Goal: Information Seeking & Learning: Learn about a topic

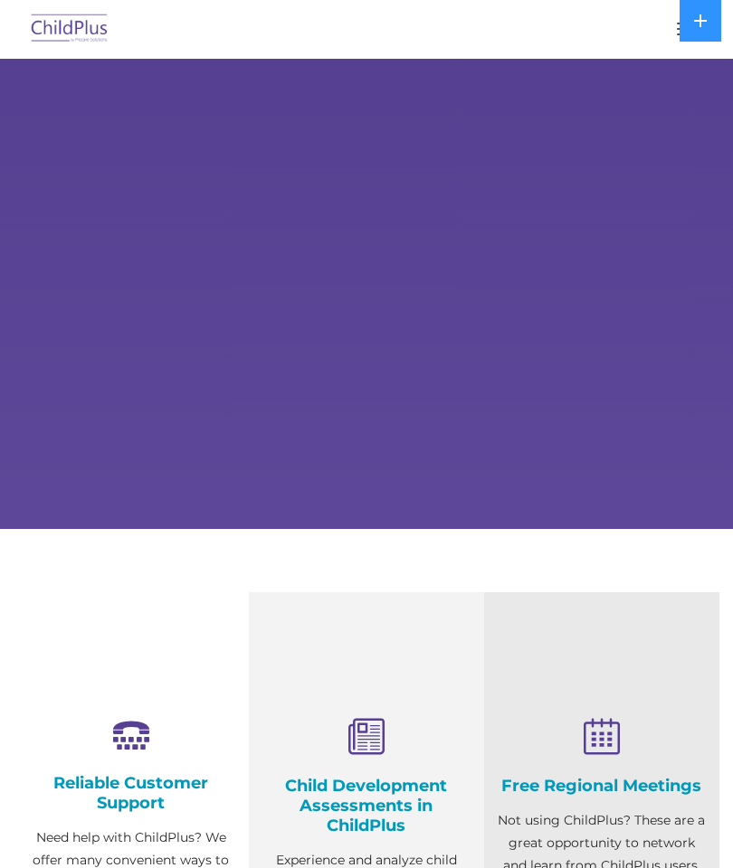
select select "MEDIUM"
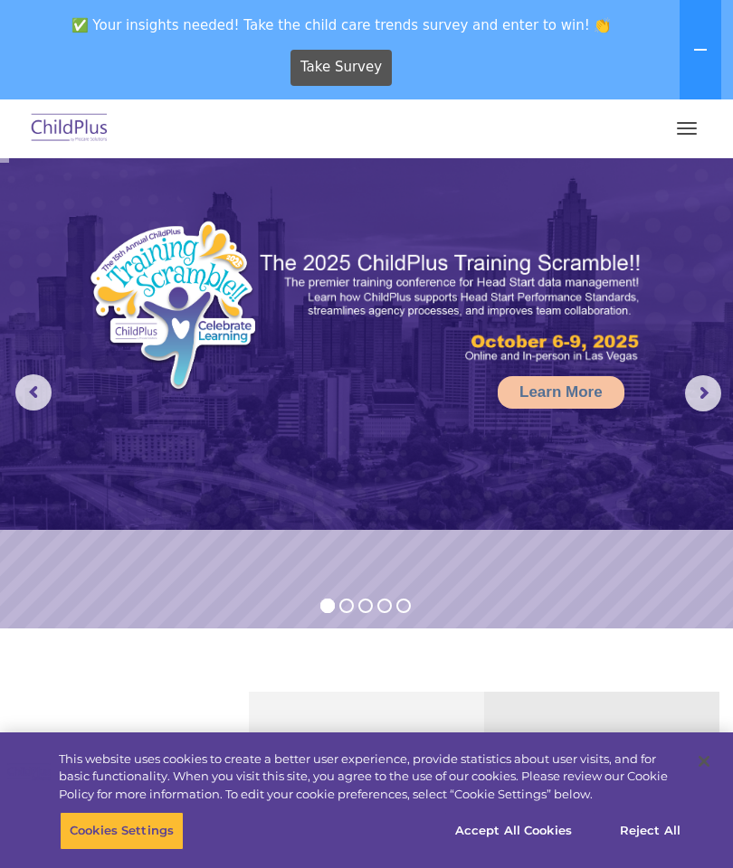
click at [62, 147] on img at bounding box center [69, 129] width 85 height 43
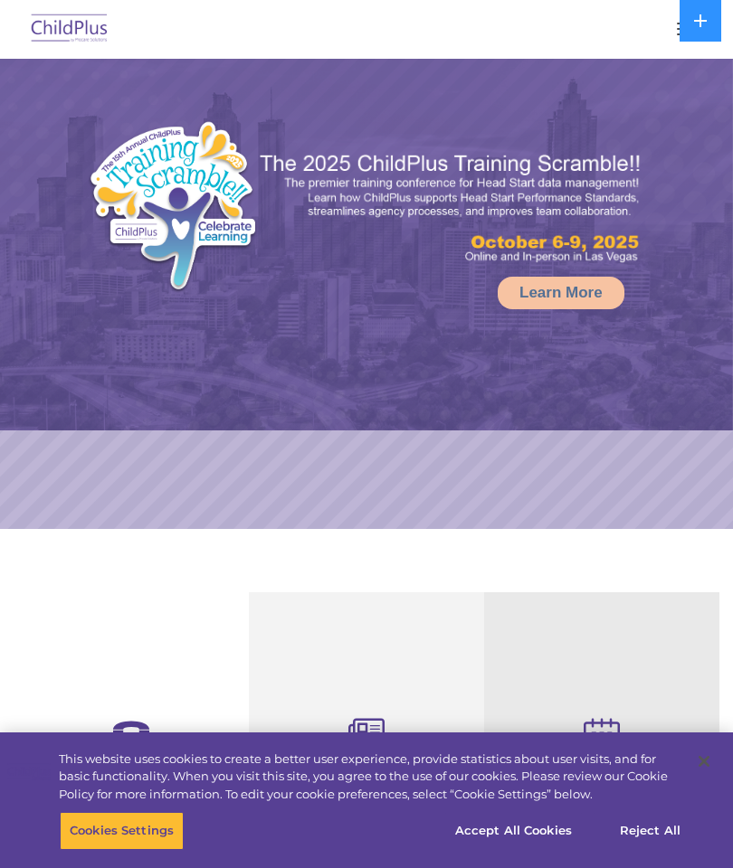
select select "MEDIUM"
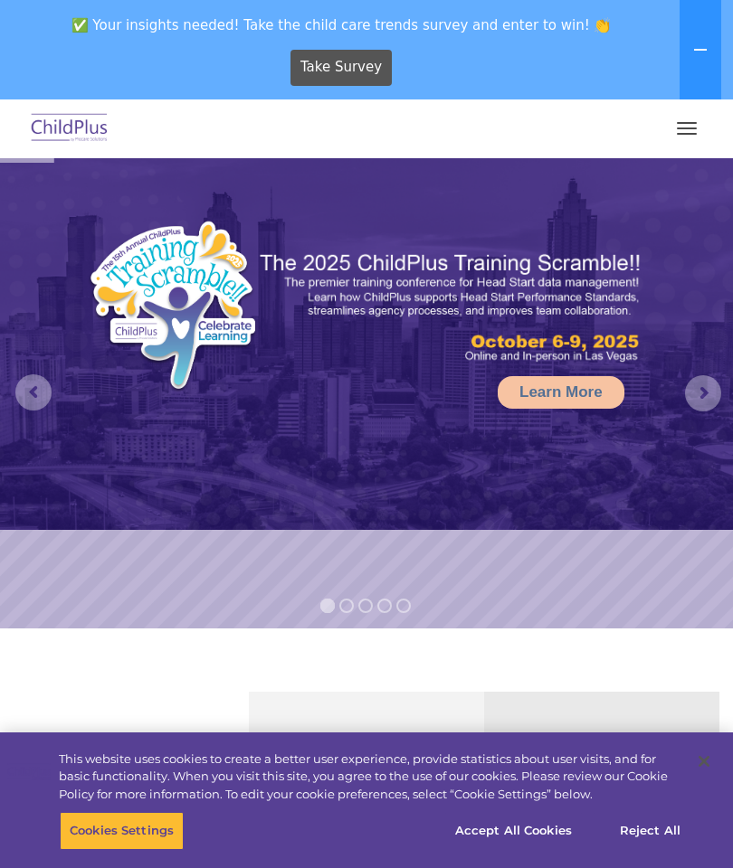
click at [697, 128] on button "button" at bounding box center [687, 128] width 38 height 29
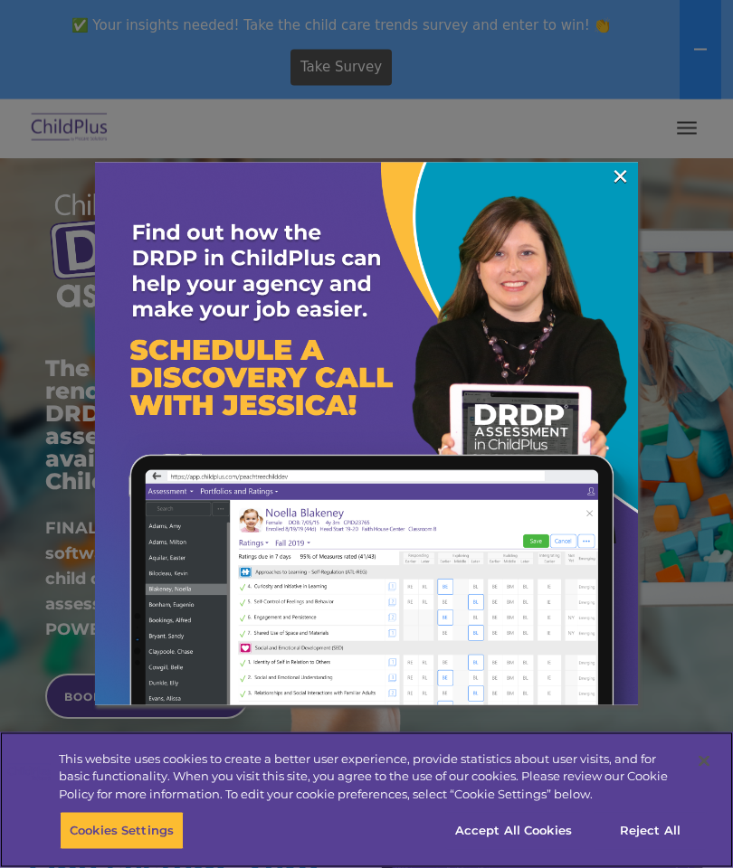
scroll to position [101, 0]
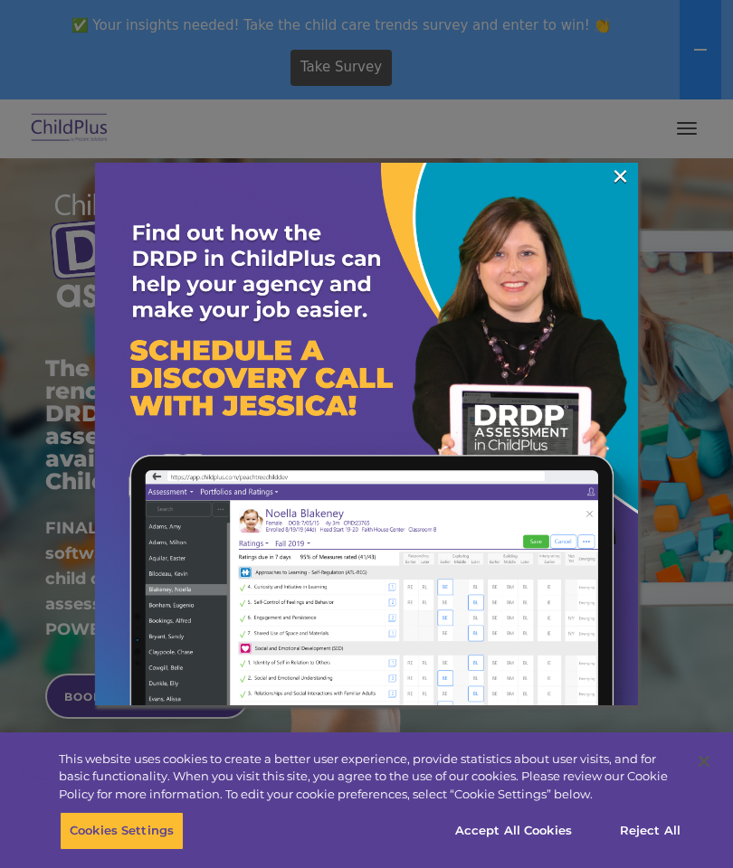
click at [614, 174] on link "×" at bounding box center [620, 176] width 21 height 18
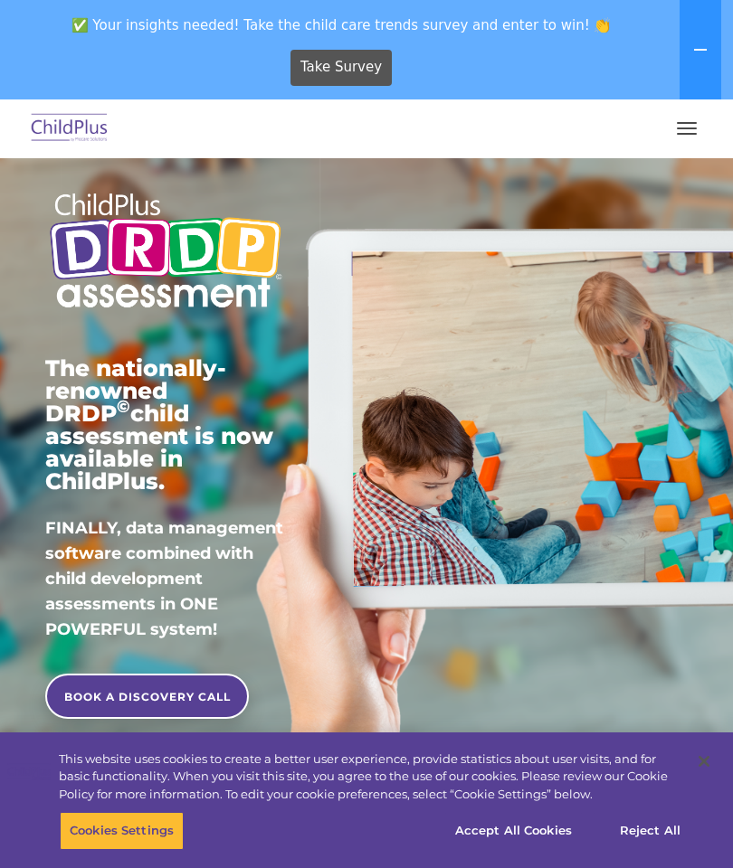
click at [688, 134] on span "button" at bounding box center [687, 134] width 20 height 2
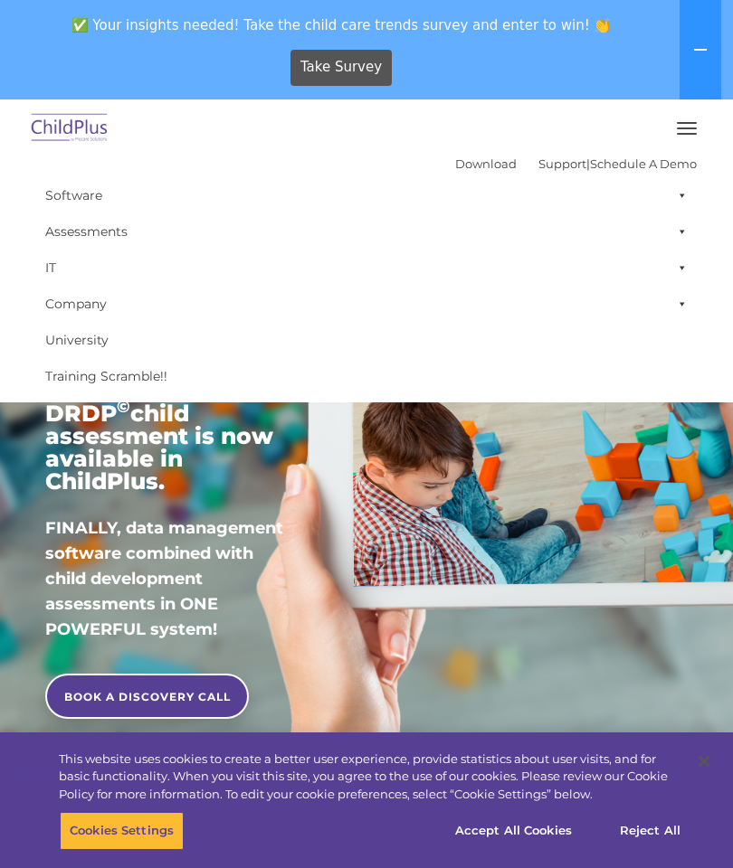
click at [487, 549] on div "The nationally-renowned DRDP © child assessment is now available in ChildPlus. …" at bounding box center [366, 420] width 669 height 662
